Goal: Transaction & Acquisition: Purchase product/service

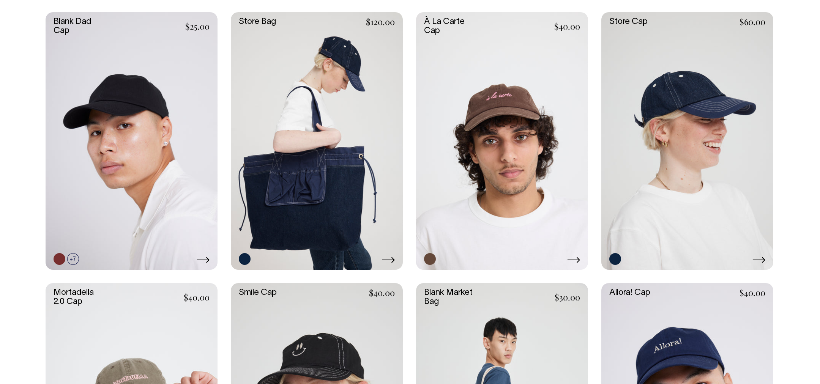
scroll to position [221, 0]
click at [484, 179] on link at bounding box center [502, 142] width 172 height 258
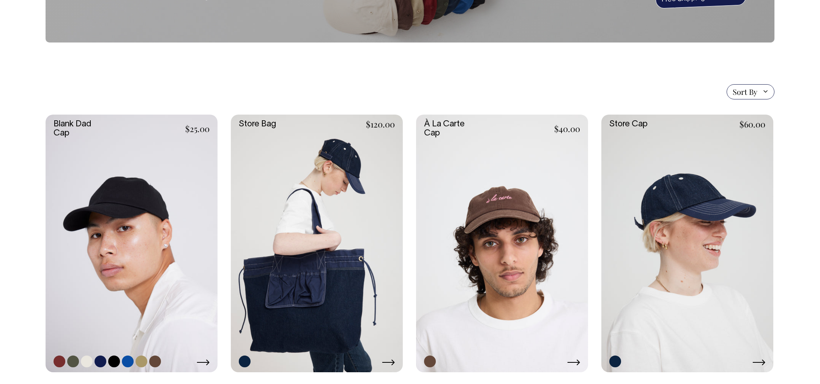
click at [115, 235] on link at bounding box center [132, 244] width 172 height 258
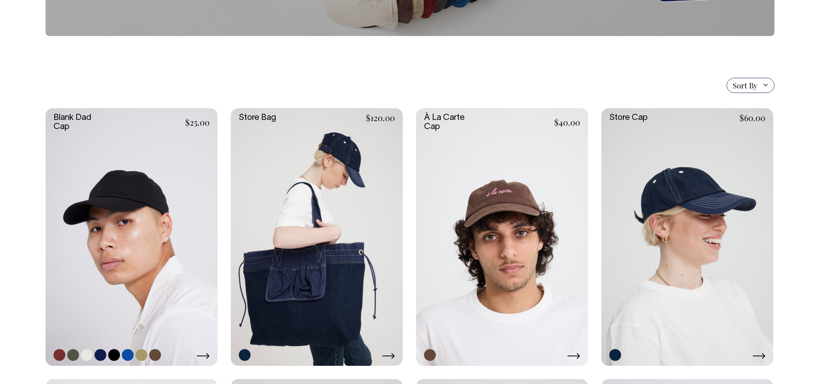
scroll to position [126, 0]
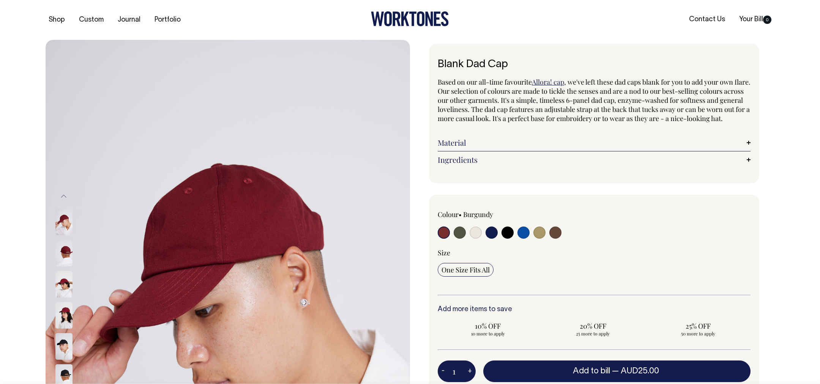
click at [559, 239] on input "radio" at bounding box center [555, 233] width 12 height 12
radio input "true"
select select "Espresso"
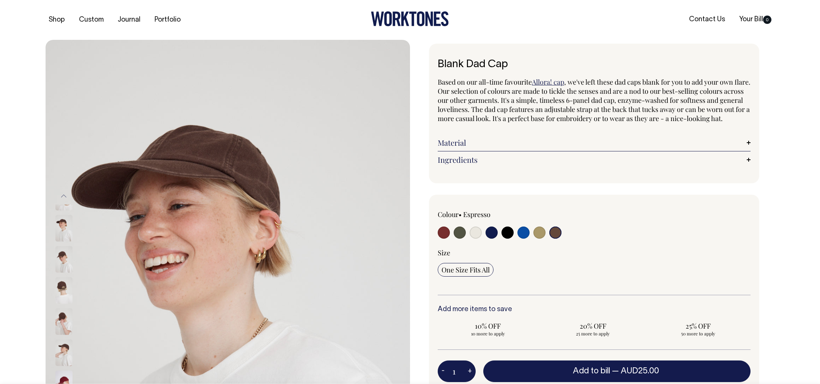
click at [537, 239] on input "radio" at bounding box center [539, 233] width 12 height 12
radio input "true"
select select "Washed Khaki"
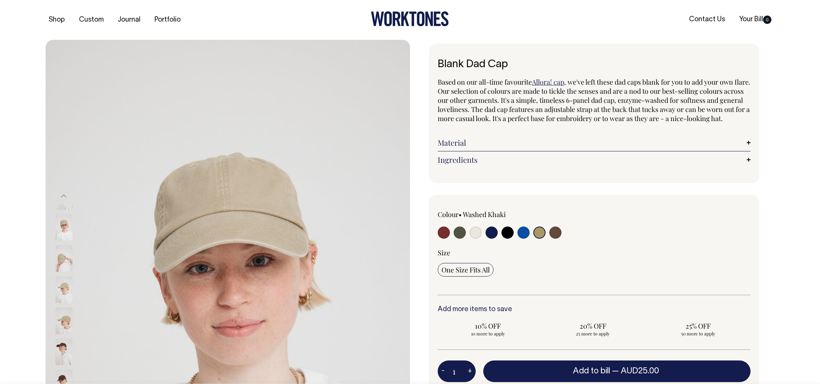
click at [524, 239] on input "radio" at bounding box center [523, 233] width 12 height 12
radio input "true"
select select "Worker Blue"
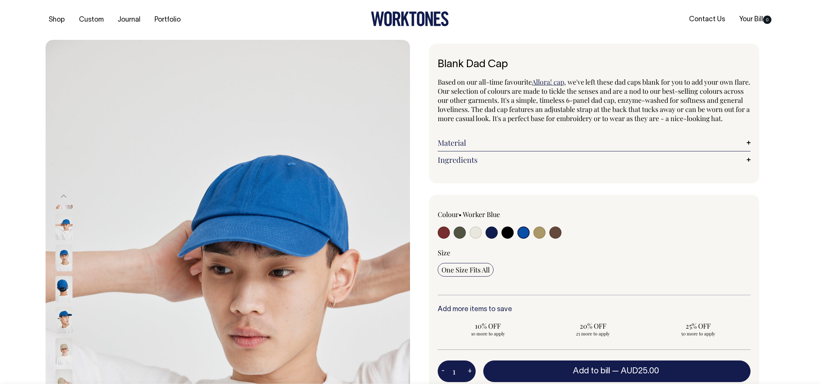
click at [506, 239] on input "radio" at bounding box center [507, 233] width 12 height 12
radio input "true"
select select "Black"
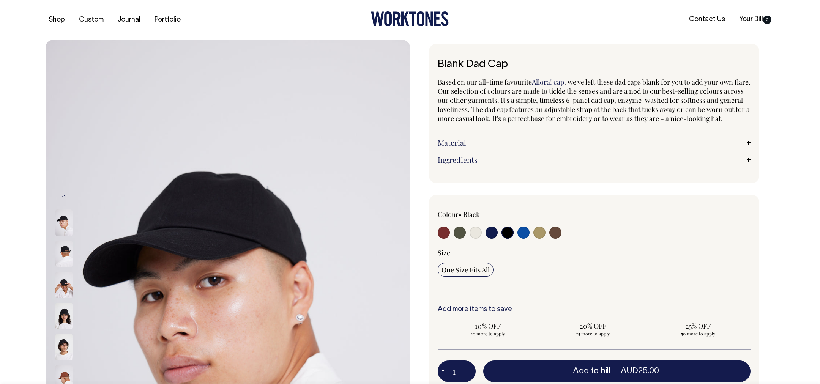
click at [494, 239] on input "radio" at bounding box center [492, 233] width 12 height 12
radio input "true"
select select "Dark Navy"
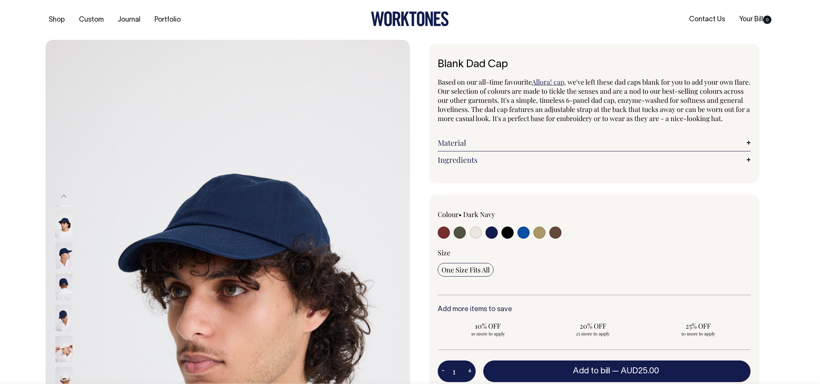
click at [479, 239] on input "radio" at bounding box center [476, 233] width 12 height 12
radio input "true"
select select "Natural"
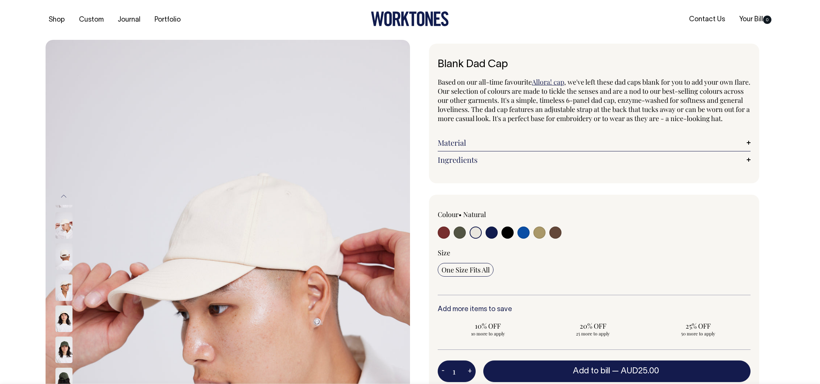
click at [457, 239] on input "radio" at bounding box center [460, 233] width 12 height 12
radio input "true"
select select "Olive"
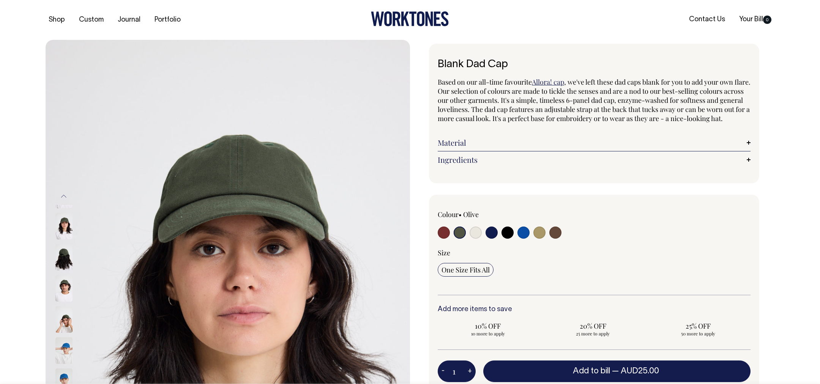
click at [441, 239] on input "radio" at bounding box center [444, 233] width 12 height 12
radio input "true"
select select "Burgundy"
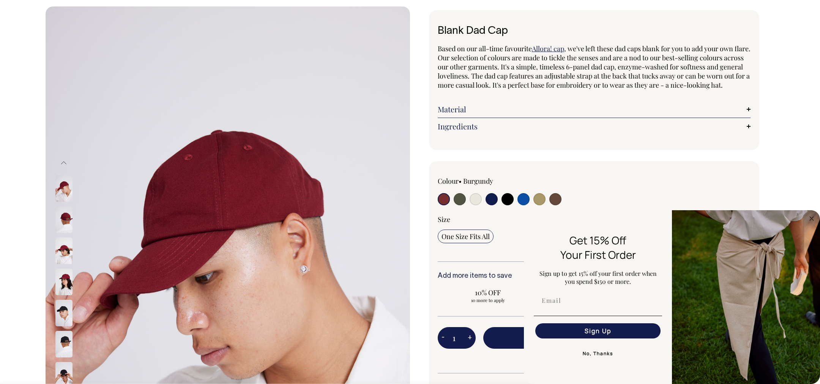
scroll to position [34, 0]
click at [812, 43] on div "Previous" at bounding box center [410, 279] width 820 height 547
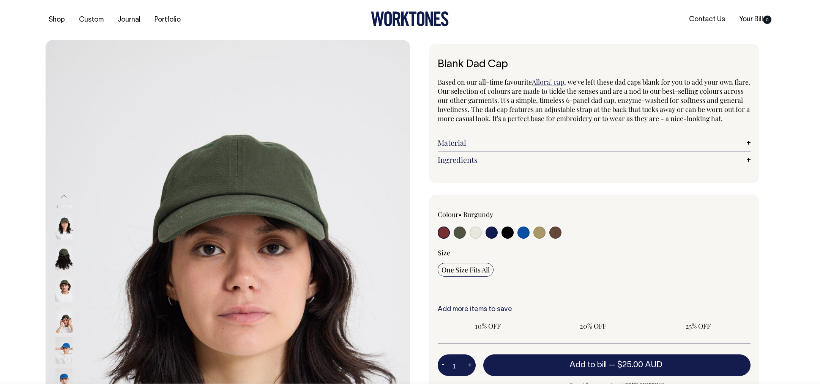
radio input "true"
select select "Olive"
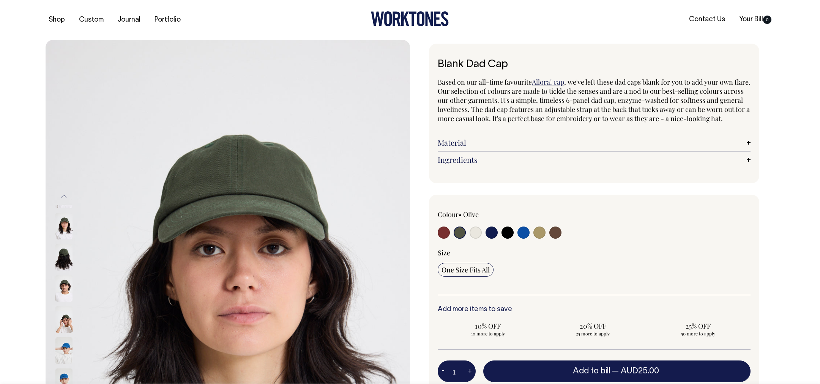
click at [488, 239] on input "radio" at bounding box center [492, 233] width 12 height 12
radio input "true"
select select "Dark Navy"
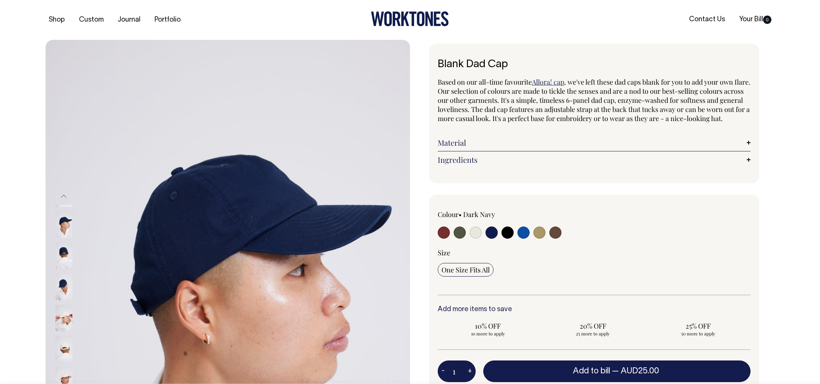
click at [60, 281] on img at bounding box center [63, 287] width 17 height 27
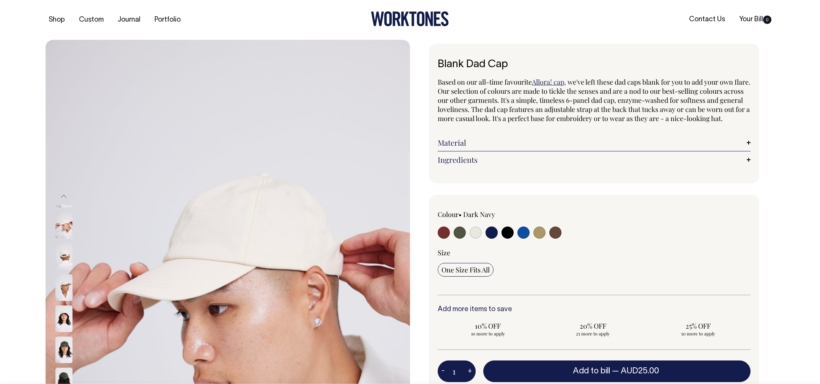
click at [62, 351] on img at bounding box center [63, 350] width 17 height 27
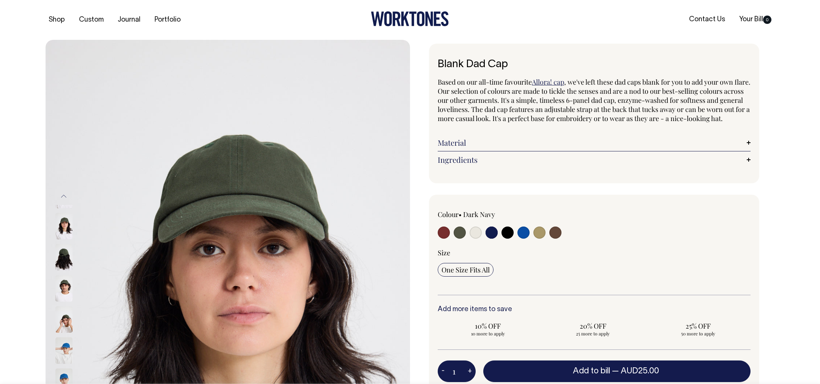
click at [63, 222] on img at bounding box center [63, 226] width 17 height 27
click at [63, 193] on button "Previous" at bounding box center [63, 196] width 11 height 17
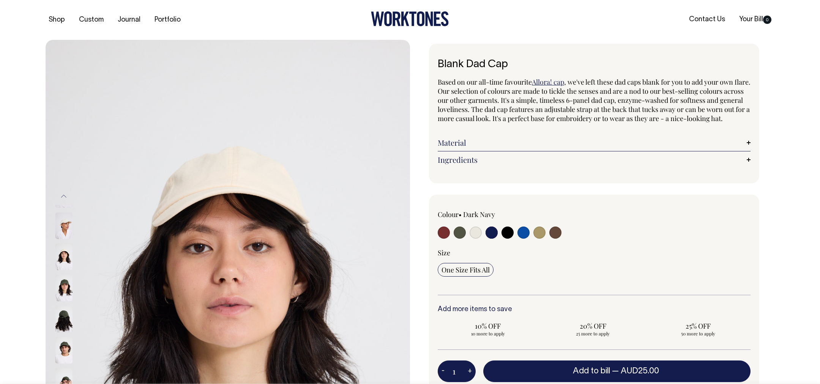
click at [63, 193] on button "Previous" at bounding box center [63, 196] width 11 height 17
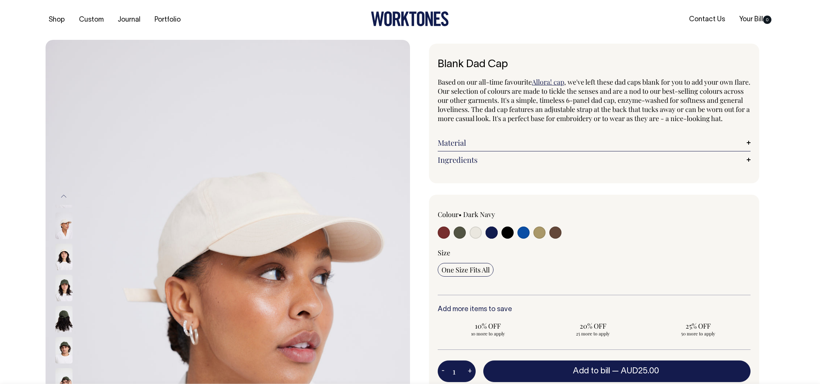
click at [63, 193] on button "Previous" at bounding box center [63, 196] width 11 height 17
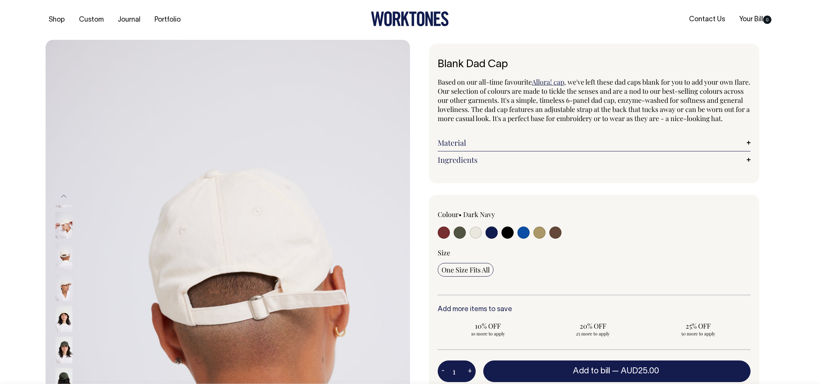
click at [63, 193] on button "Previous" at bounding box center [63, 196] width 11 height 17
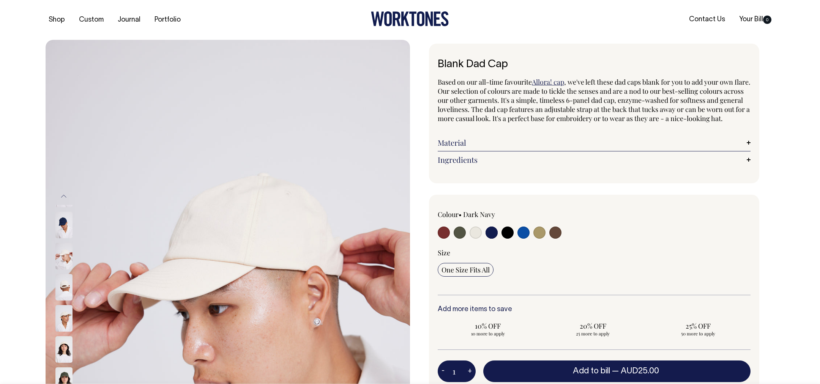
click at [63, 193] on button "Previous" at bounding box center [63, 196] width 11 height 17
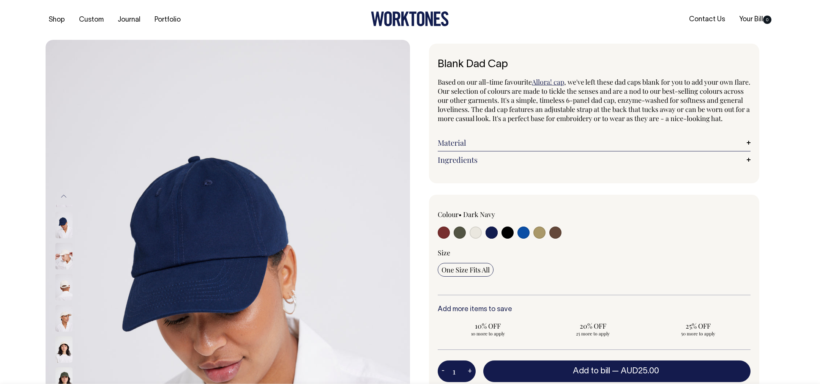
click at [63, 279] on img at bounding box center [63, 287] width 17 height 27
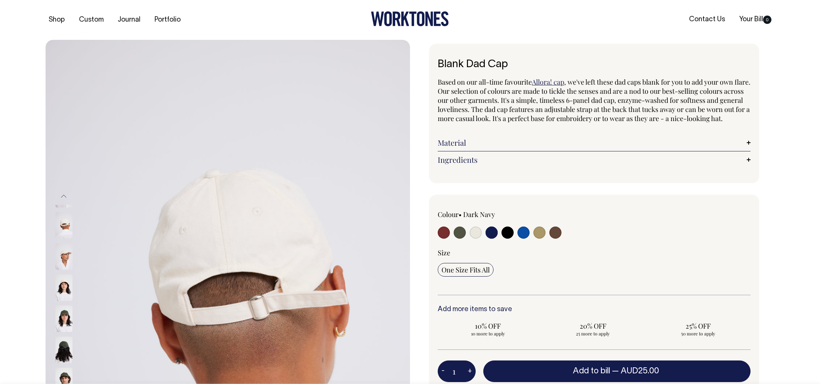
click at [65, 189] on button "Previous" at bounding box center [63, 196] width 11 height 17
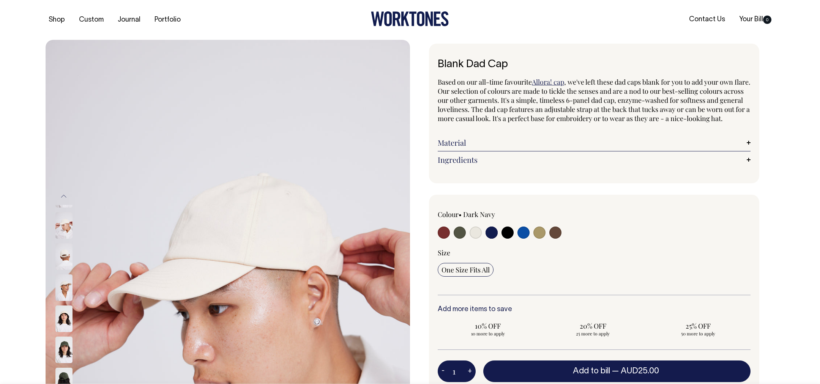
click at [66, 195] on button "Previous" at bounding box center [63, 196] width 11 height 17
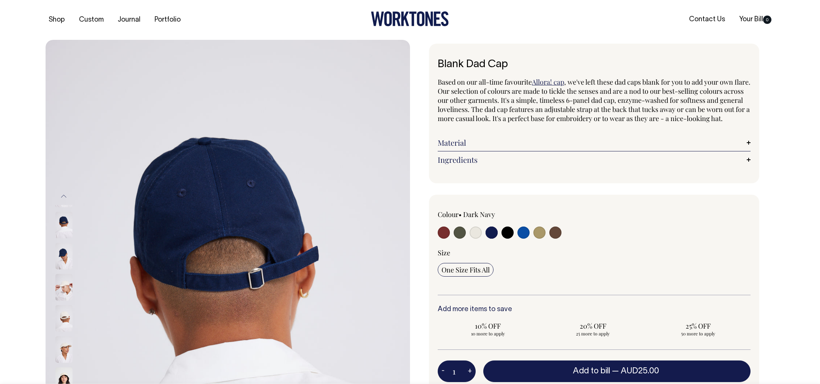
click at [63, 253] on img at bounding box center [63, 256] width 17 height 27
click at [60, 252] on img at bounding box center [63, 256] width 17 height 27
click at [64, 252] on img at bounding box center [63, 256] width 17 height 27
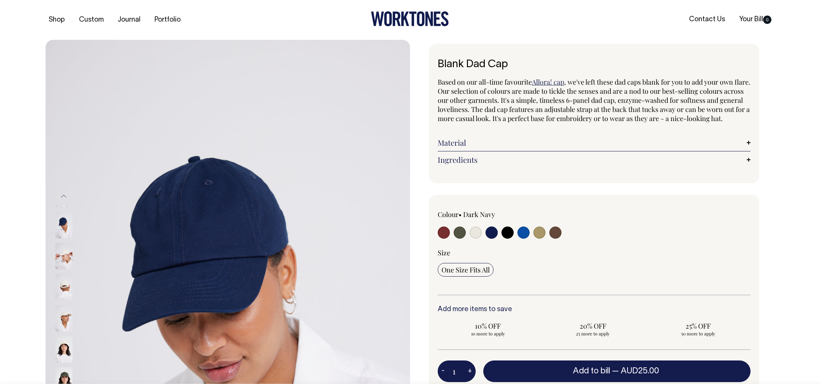
click at [63, 194] on button "Previous" at bounding box center [63, 196] width 11 height 17
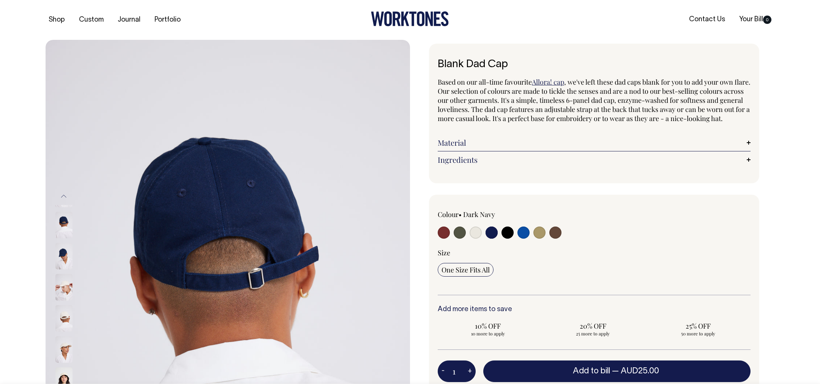
click at [63, 194] on button "Previous" at bounding box center [63, 196] width 11 height 17
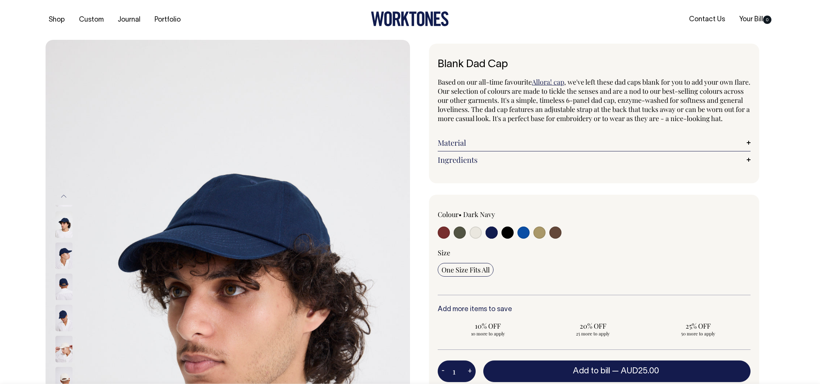
click at [63, 194] on button "Previous" at bounding box center [63, 196] width 11 height 17
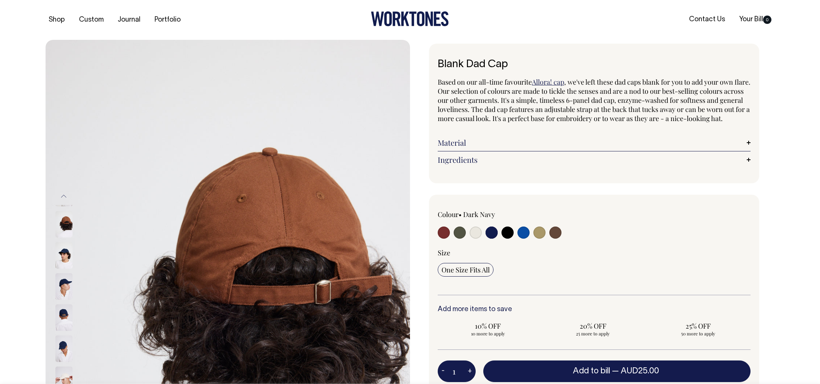
click at [62, 243] on img at bounding box center [63, 255] width 17 height 27
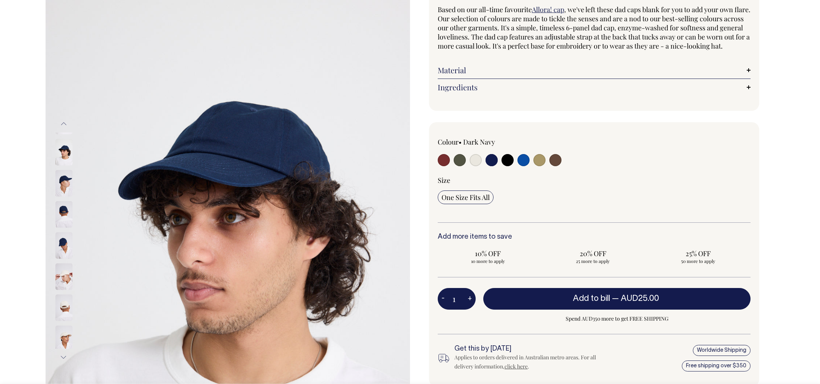
scroll to position [73, 0]
click at [66, 240] on img at bounding box center [63, 245] width 17 height 27
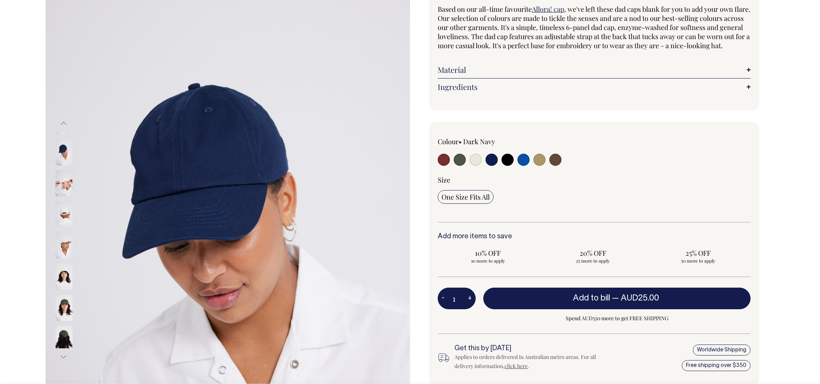
click at [64, 123] on button "Previous" at bounding box center [63, 123] width 11 height 17
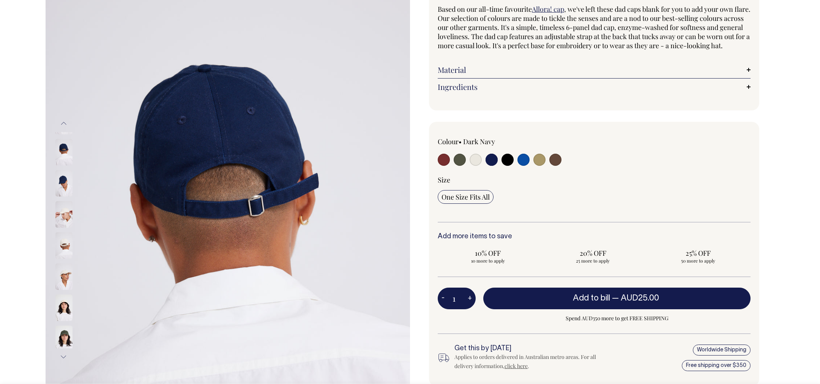
click at [64, 123] on button "Previous" at bounding box center [63, 123] width 11 height 17
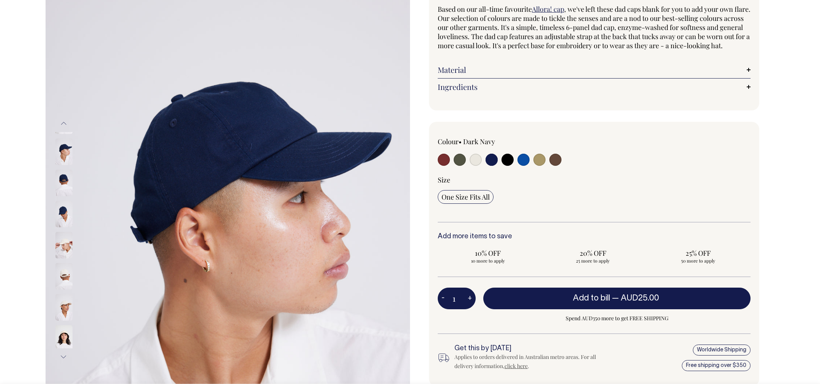
click at [58, 180] on img at bounding box center [63, 183] width 17 height 27
click at [62, 174] on img at bounding box center [63, 183] width 17 height 27
